Goal: Navigation & Orientation: Find specific page/section

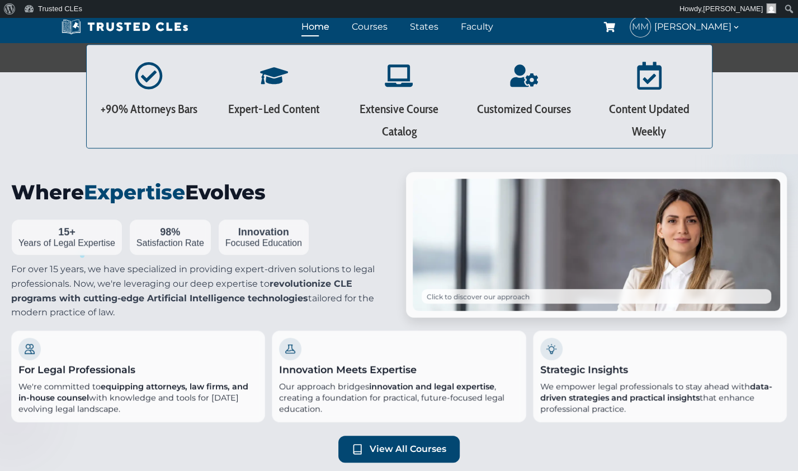
scroll to position [375, 0]
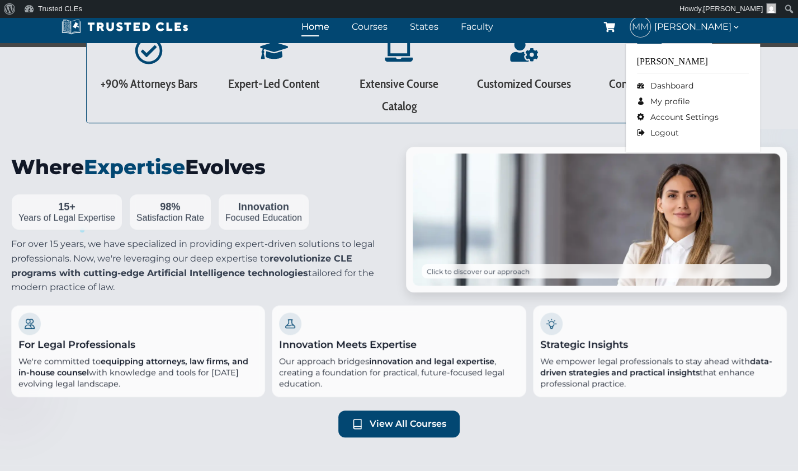
click at [690, 29] on span "[PERSON_NAME]" at bounding box center [698, 27] width 86 height 15
click at [677, 83] on link "Dashboard" at bounding box center [693, 86] width 112 height 16
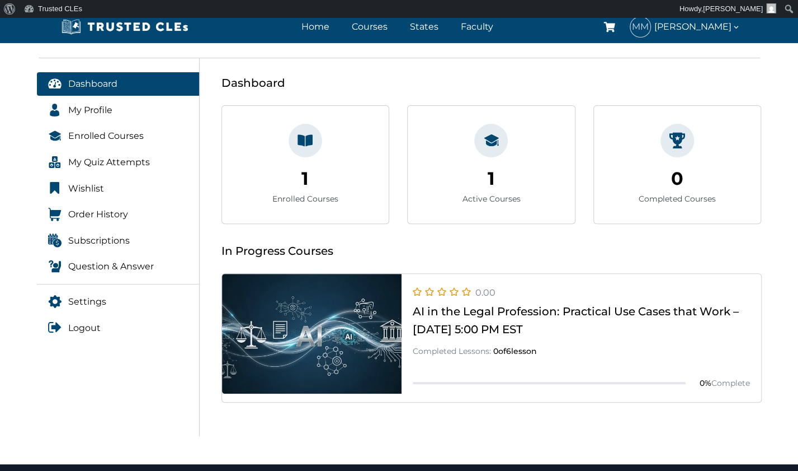
scroll to position [139, 0]
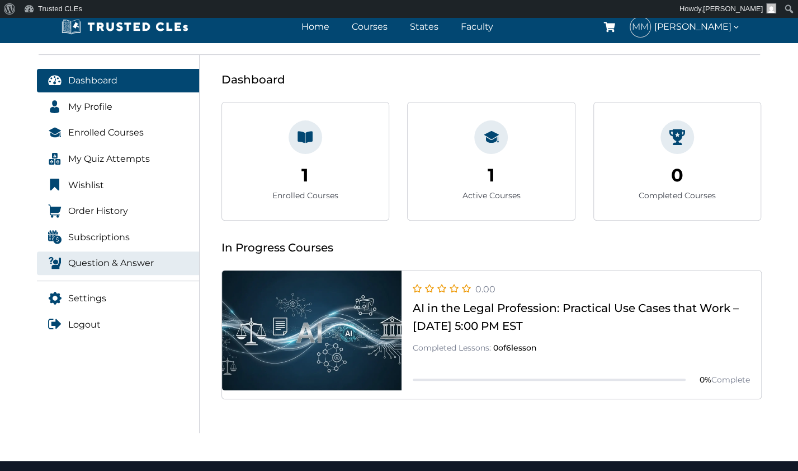
click at [108, 259] on span "Question & Answer" at bounding box center [111, 263] width 86 height 15
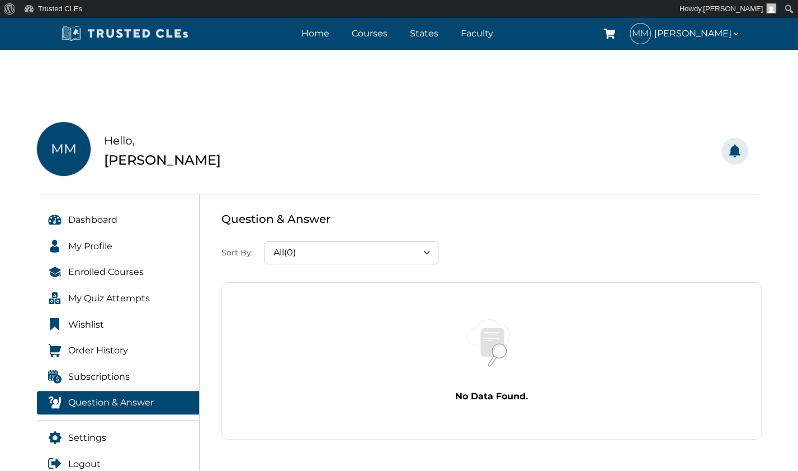
click at [176, 37] on img at bounding box center [125, 33] width 134 height 17
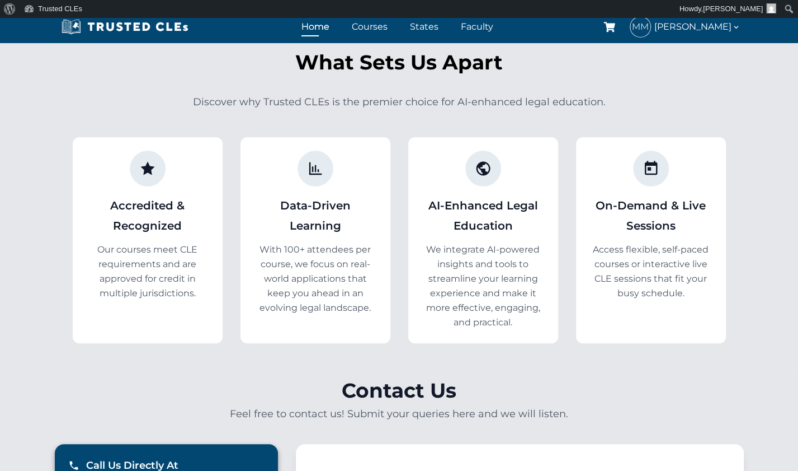
scroll to position [2504, 0]
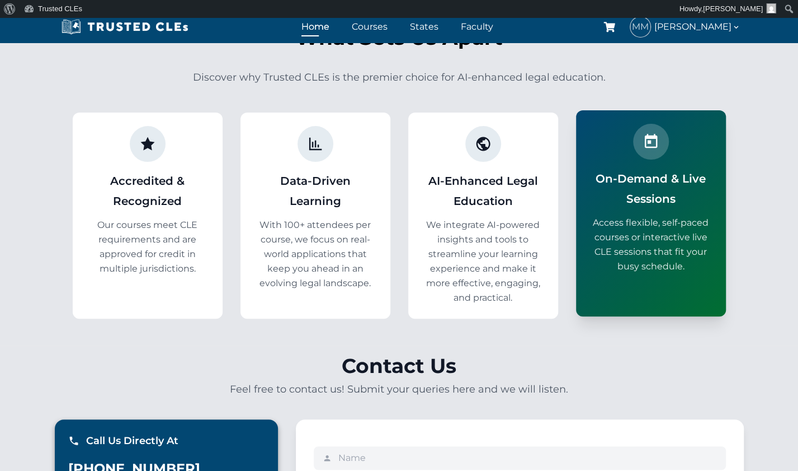
click at [629, 252] on div "On-Demand & Live Sessions Access flexible, self-paced courses or interactive li…" at bounding box center [651, 213] width 150 height 206
click at [651, 125] on div at bounding box center [651, 142] width 36 height 36
click at [645, 245] on p "Access flexible, self-paced courses or interactive live CLE sessions that fit y…" at bounding box center [651, 244] width 123 height 58
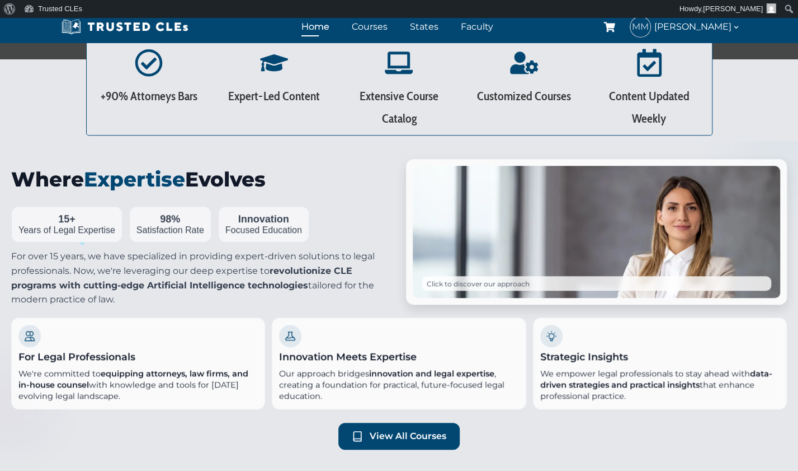
scroll to position [0, 0]
